Goal: Information Seeking & Learning: Learn about a topic

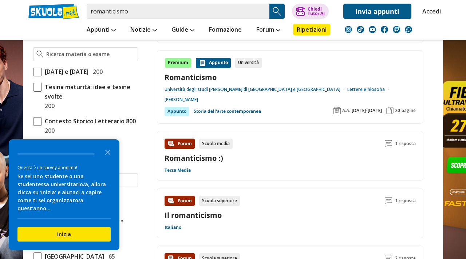
scroll to position [208, 0]
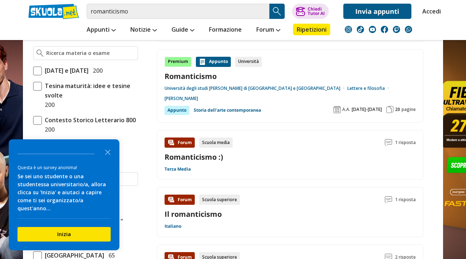
click at [210, 210] on link "Il romanticismo" at bounding box center [193, 215] width 57 height 10
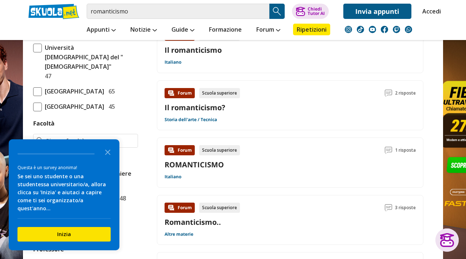
scroll to position [373, 0]
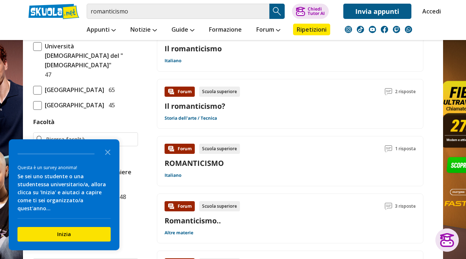
click at [177, 159] on link "ROMANTICISMO" at bounding box center [194, 164] width 59 height 10
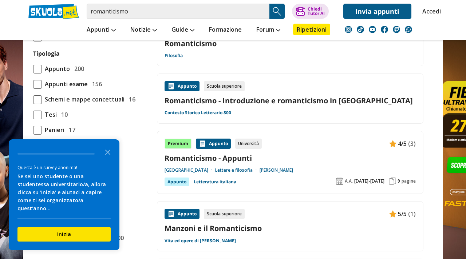
scroll to position [665, 0]
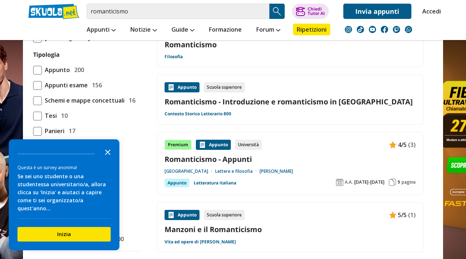
click at [106, 155] on polygon "Close the survey" at bounding box center [107, 152] width 5 height 5
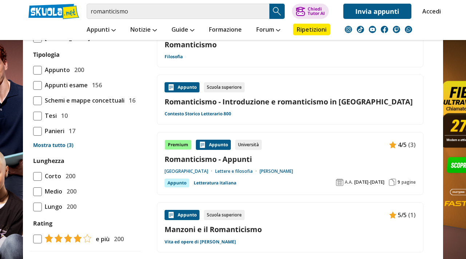
click at [180, 179] on div "Appunto" at bounding box center [177, 183] width 25 height 9
